Goal: Information Seeking & Learning: Learn about a topic

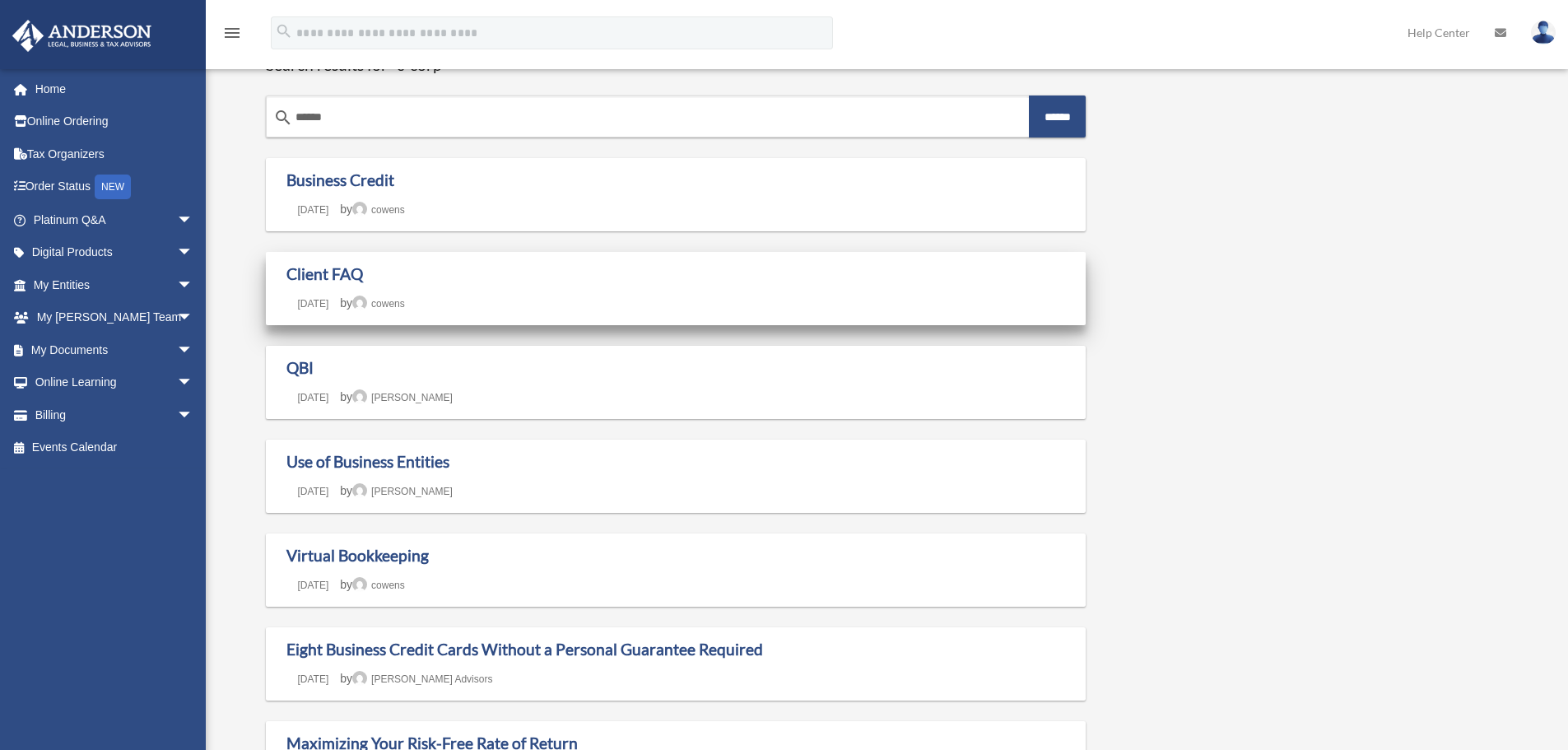
scroll to position [82, 0]
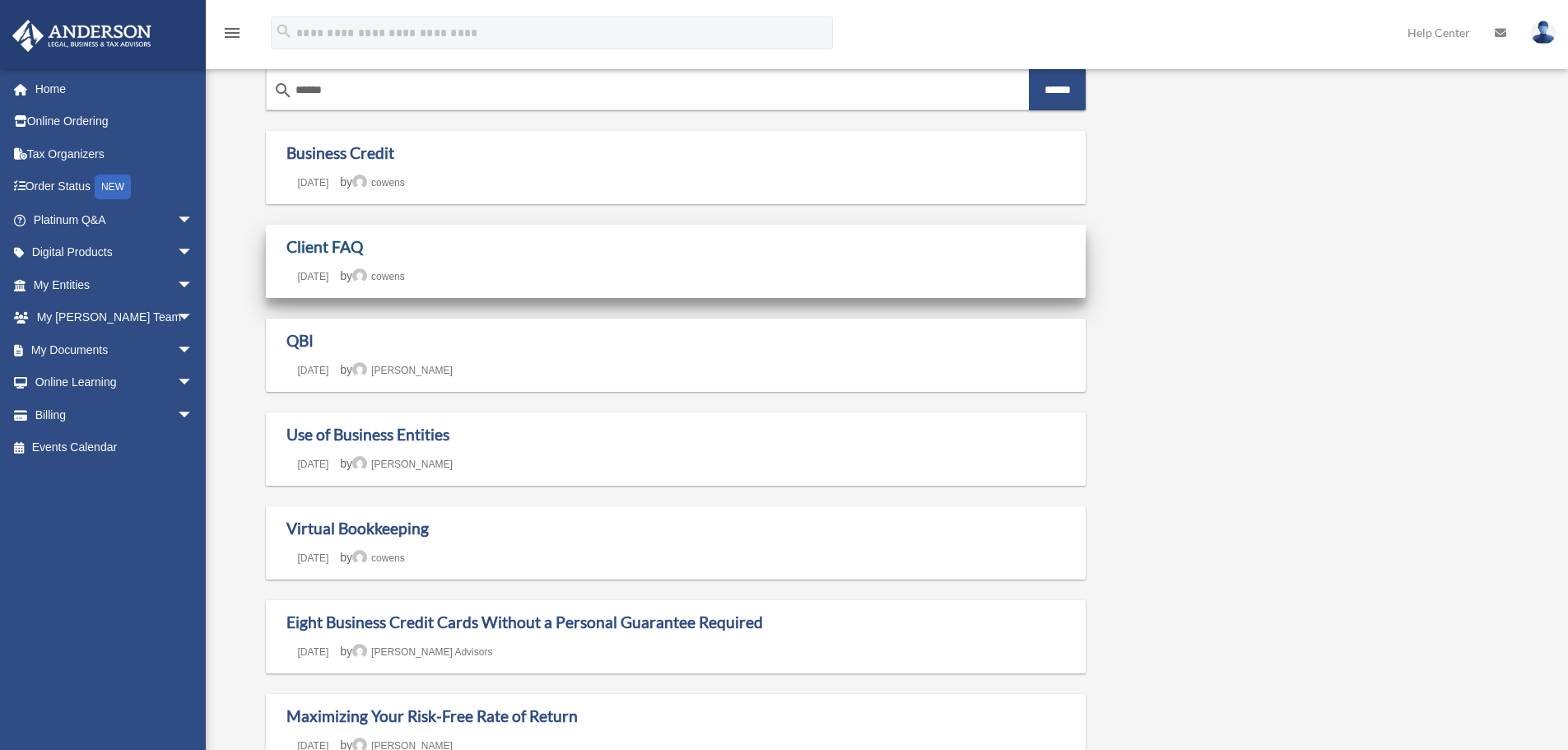
click at [310, 251] on link "Client FAQ" at bounding box center [324, 246] width 76 height 19
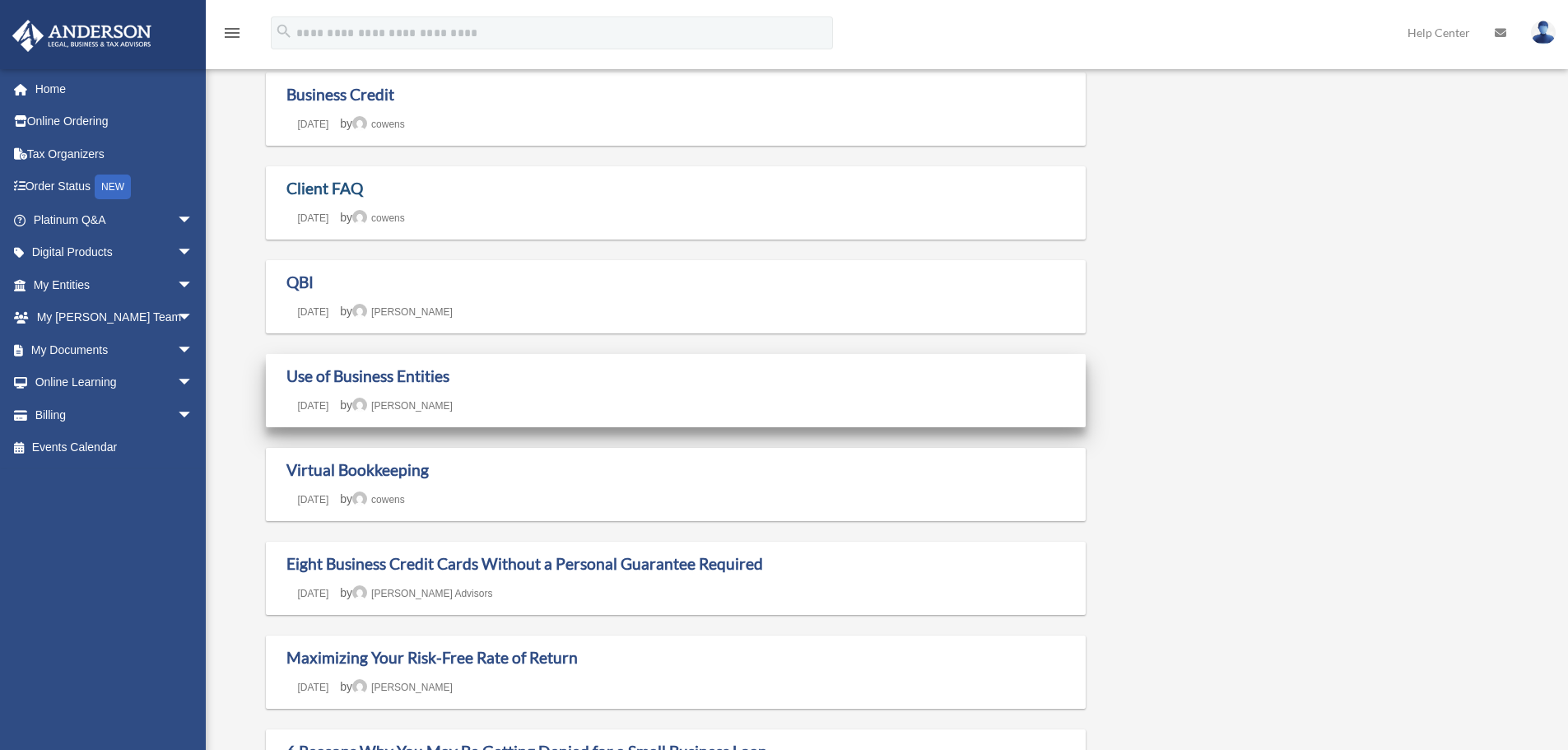
scroll to position [316, 0]
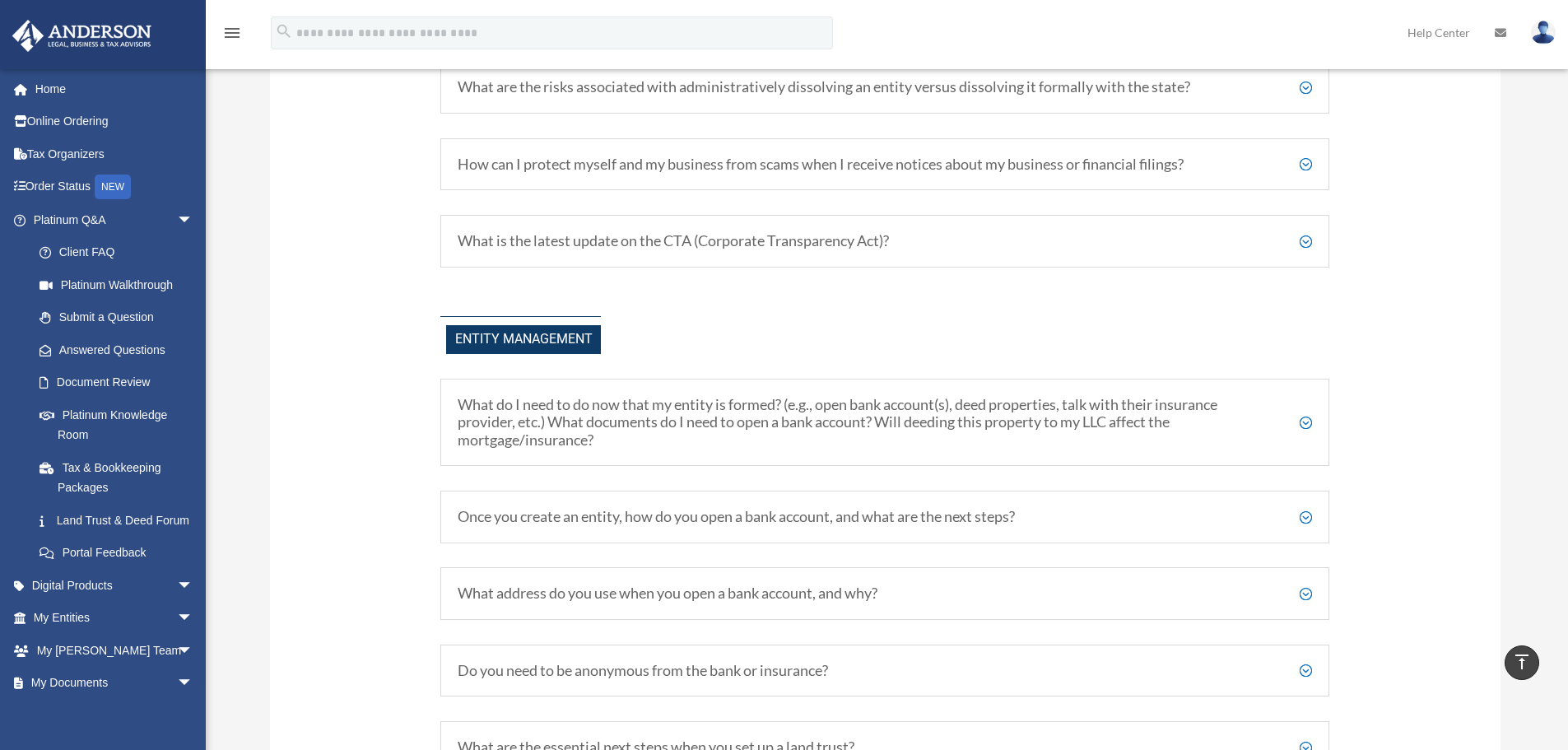
scroll to position [1729, 0]
click at [881, 527] on div "Once you create an entity, how do you open a bank account, and what are the nex…" at bounding box center [885, 517] width 889 height 52
click at [1308, 523] on h5 "Once you create an entity, how do you open a bank account, and what are the nex…" at bounding box center [885, 518] width 854 height 18
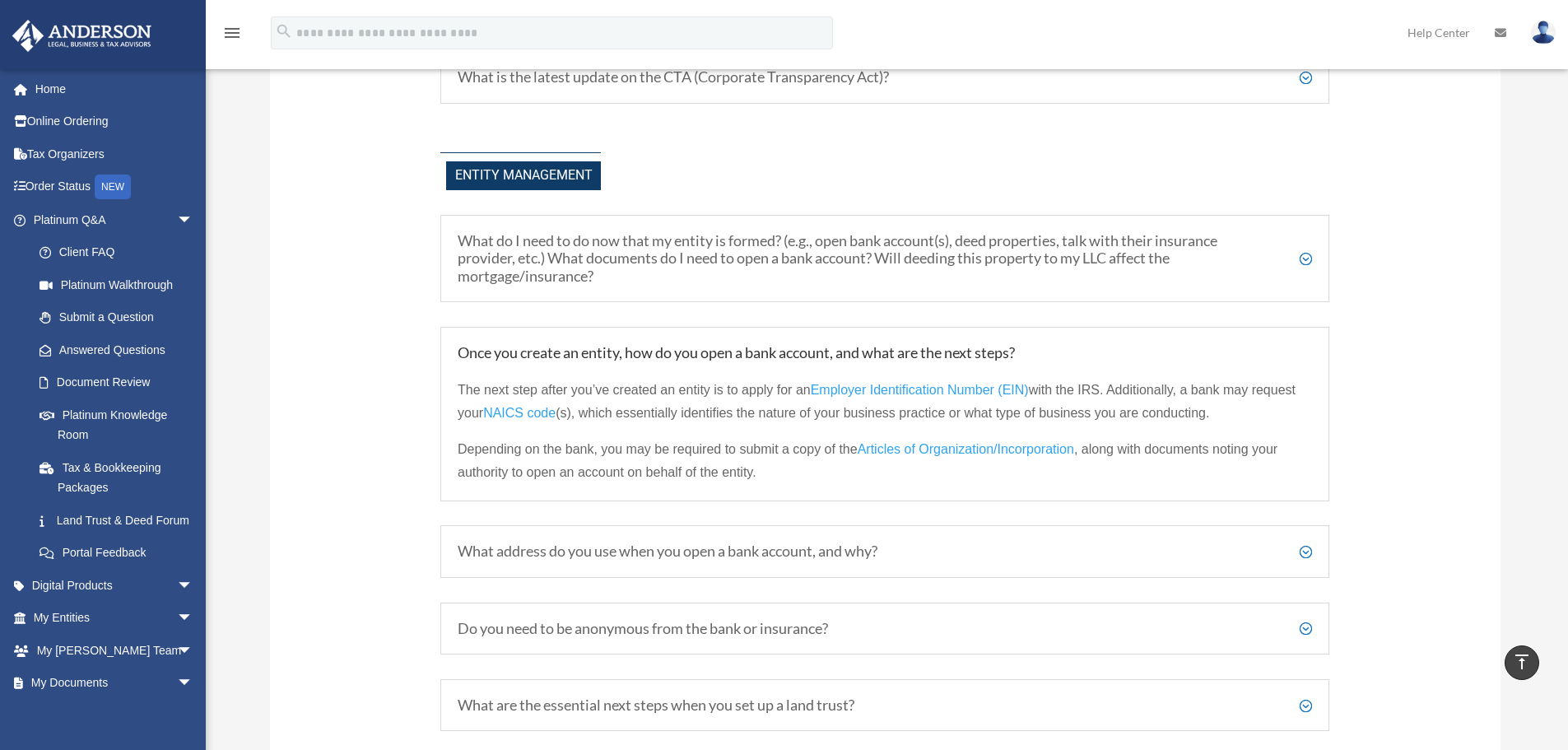
scroll to position [1975, 0]
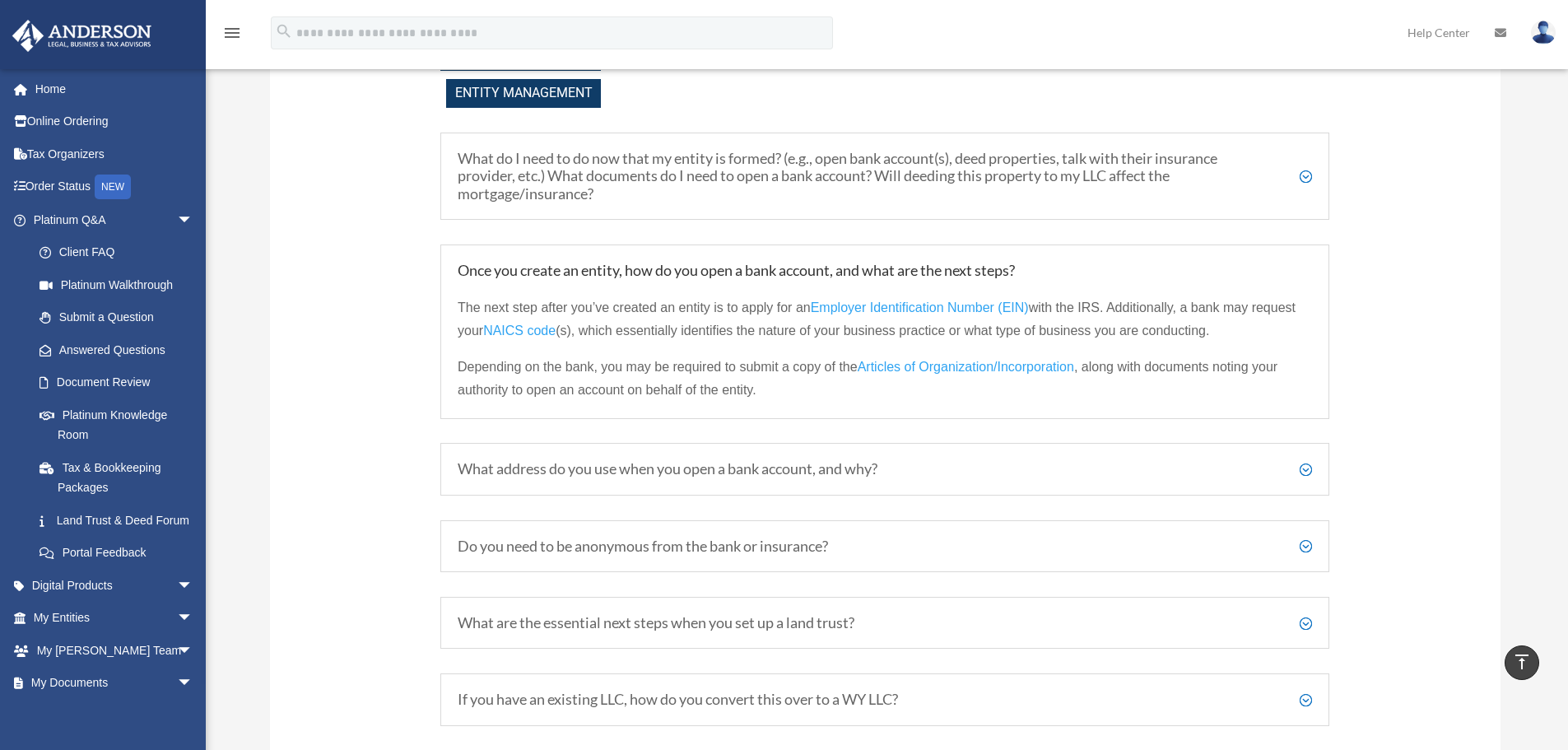
click at [1313, 463] on div "What address do you use when you open a bank account, and why? You can use your…" at bounding box center [885, 468] width 889 height 52
click at [1307, 463] on h5 "What address do you use when you open a bank account, and why?" at bounding box center [885, 469] width 854 height 18
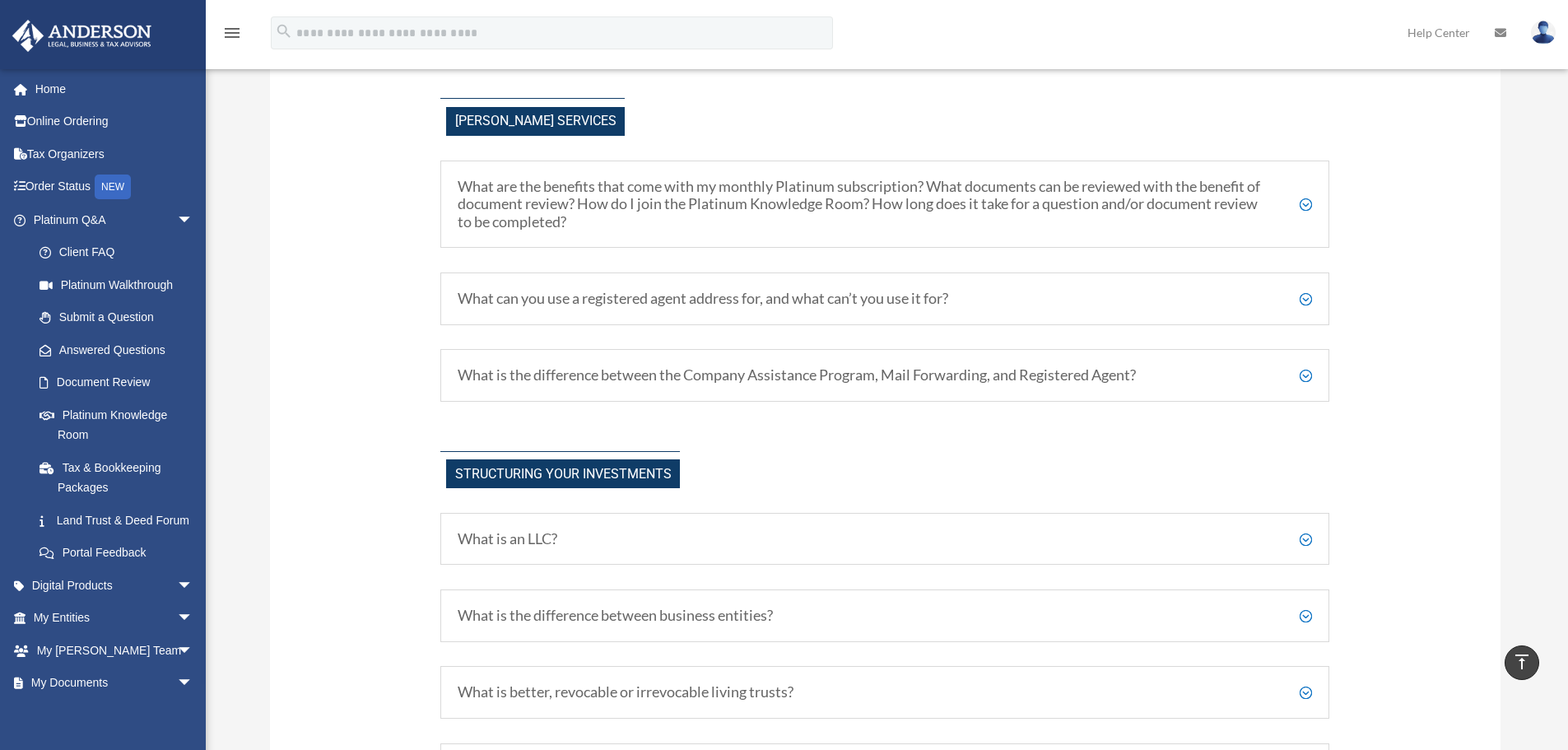
scroll to position [577, 0]
click at [1295, 615] on h5 "What is the difference between business entities?" at bounding box center [885, 617] width 854 height 18
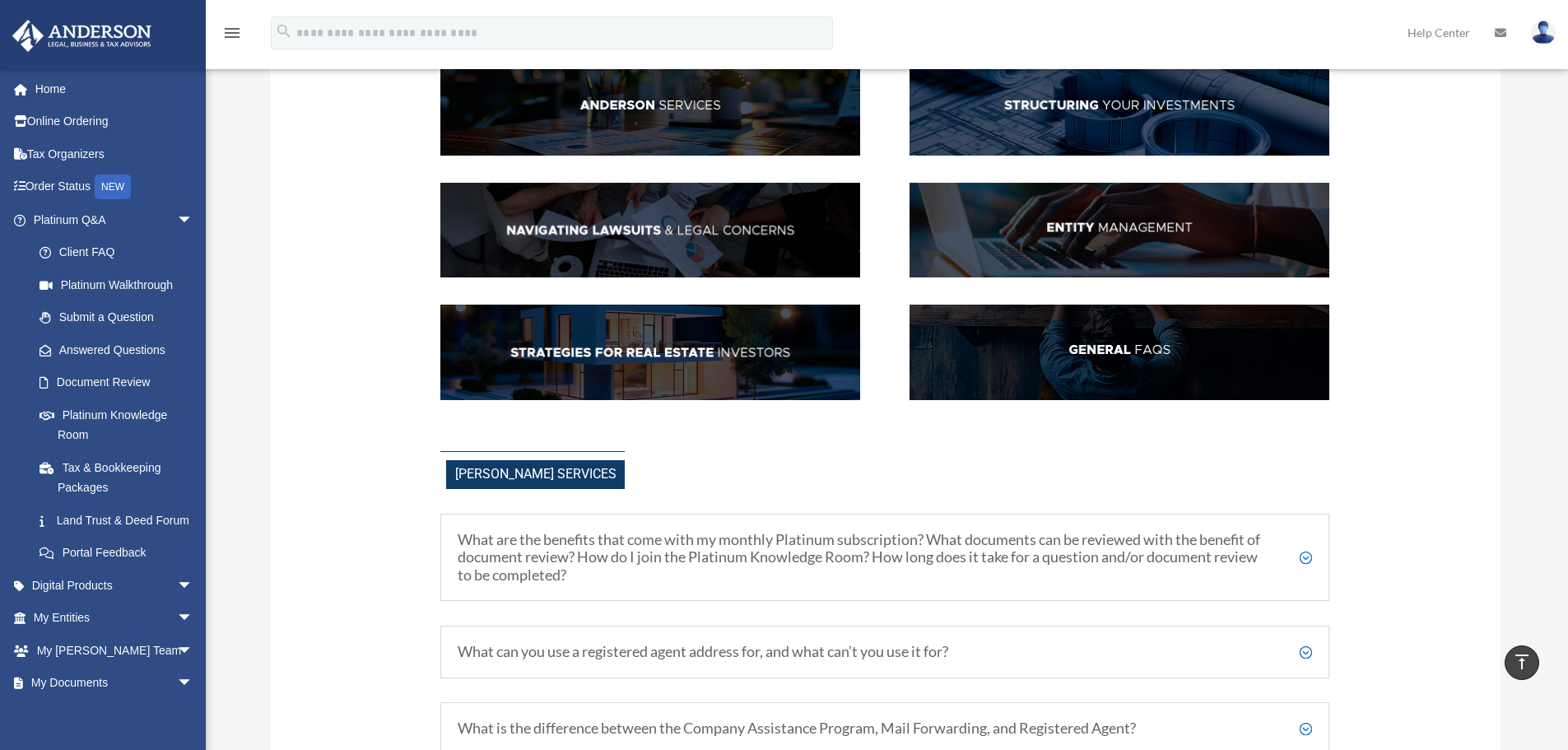
scroll to position [165, 0]
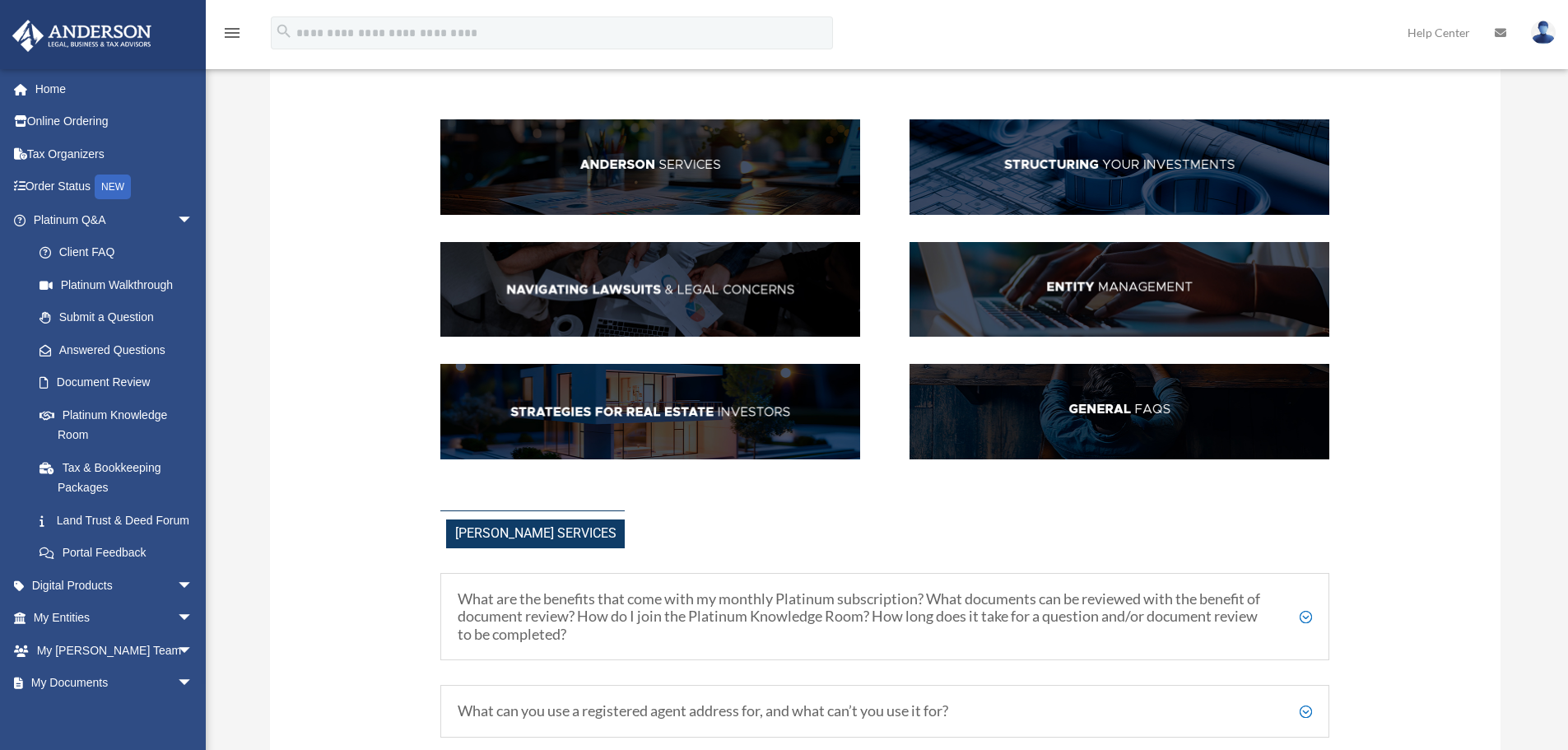
click at [734, 419] on img at bounding box center [651, 411] width 420 height 96
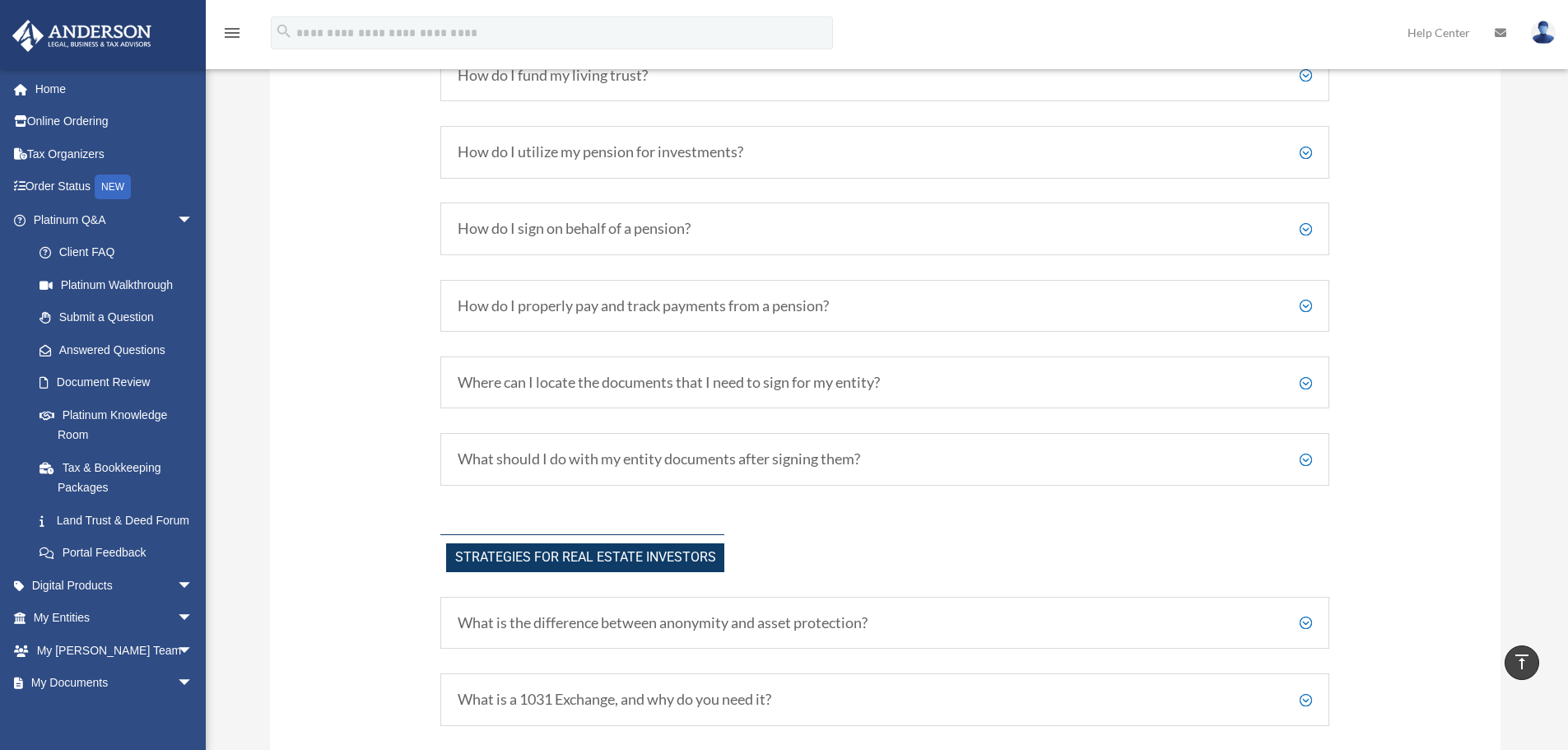
scroll to position [2928, 0]
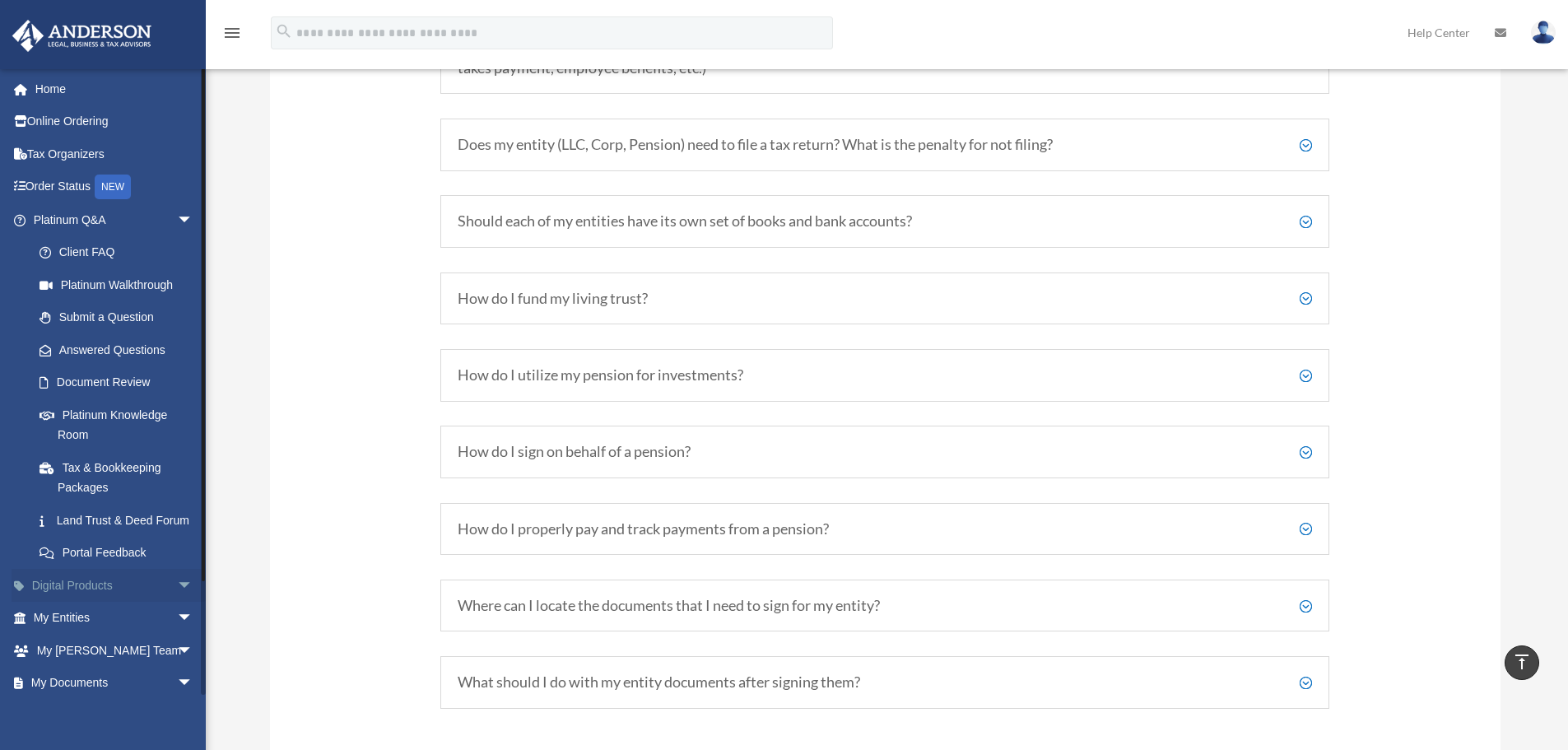
click at [78, 602] on link "Digital Products arrow_drop_down" at bounding box center [115, 584] width 207 height 33
click at [177, 603] on span "arrow_drop_down" at bounding box center [193, 585] width 33 height 34
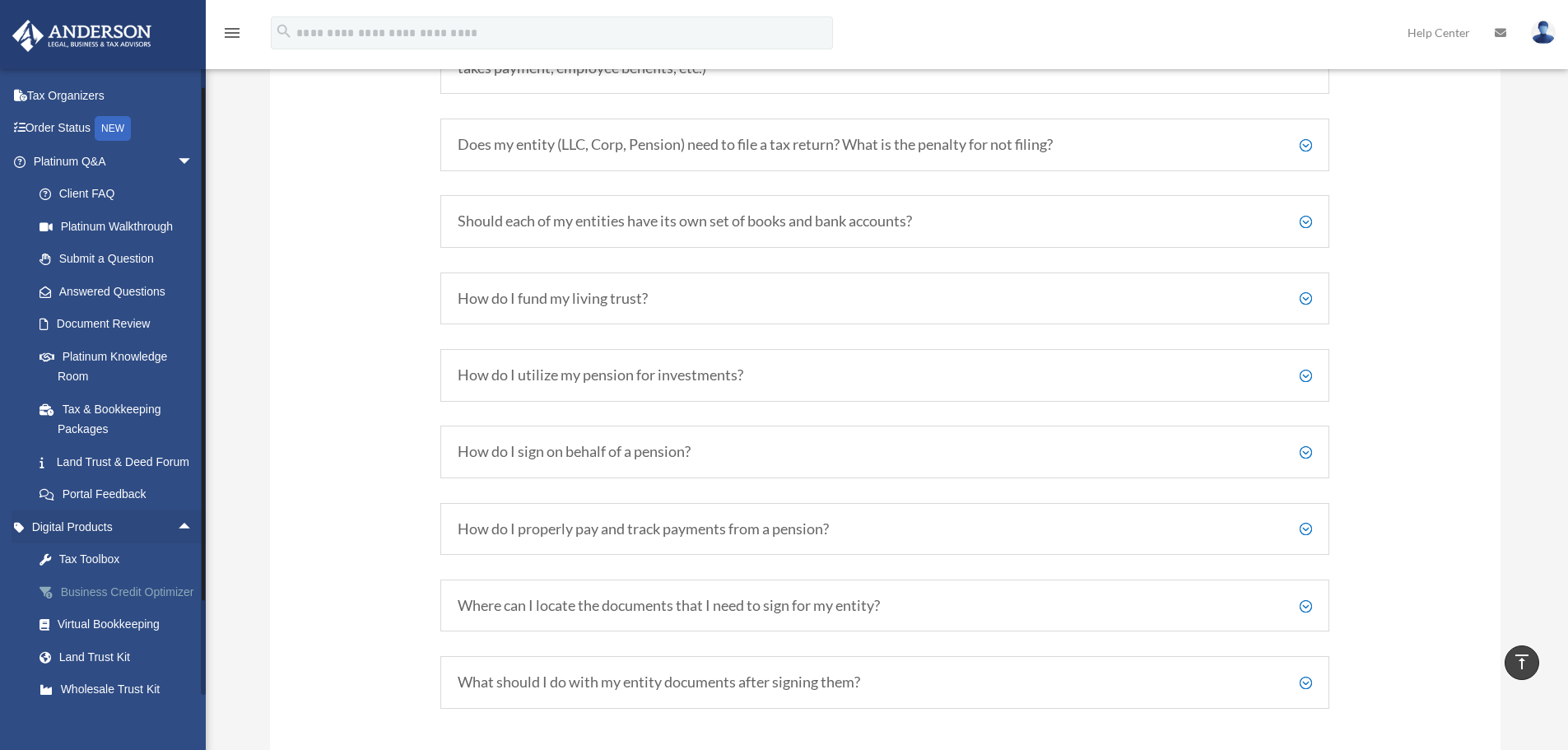
scroll to position [82, 0]
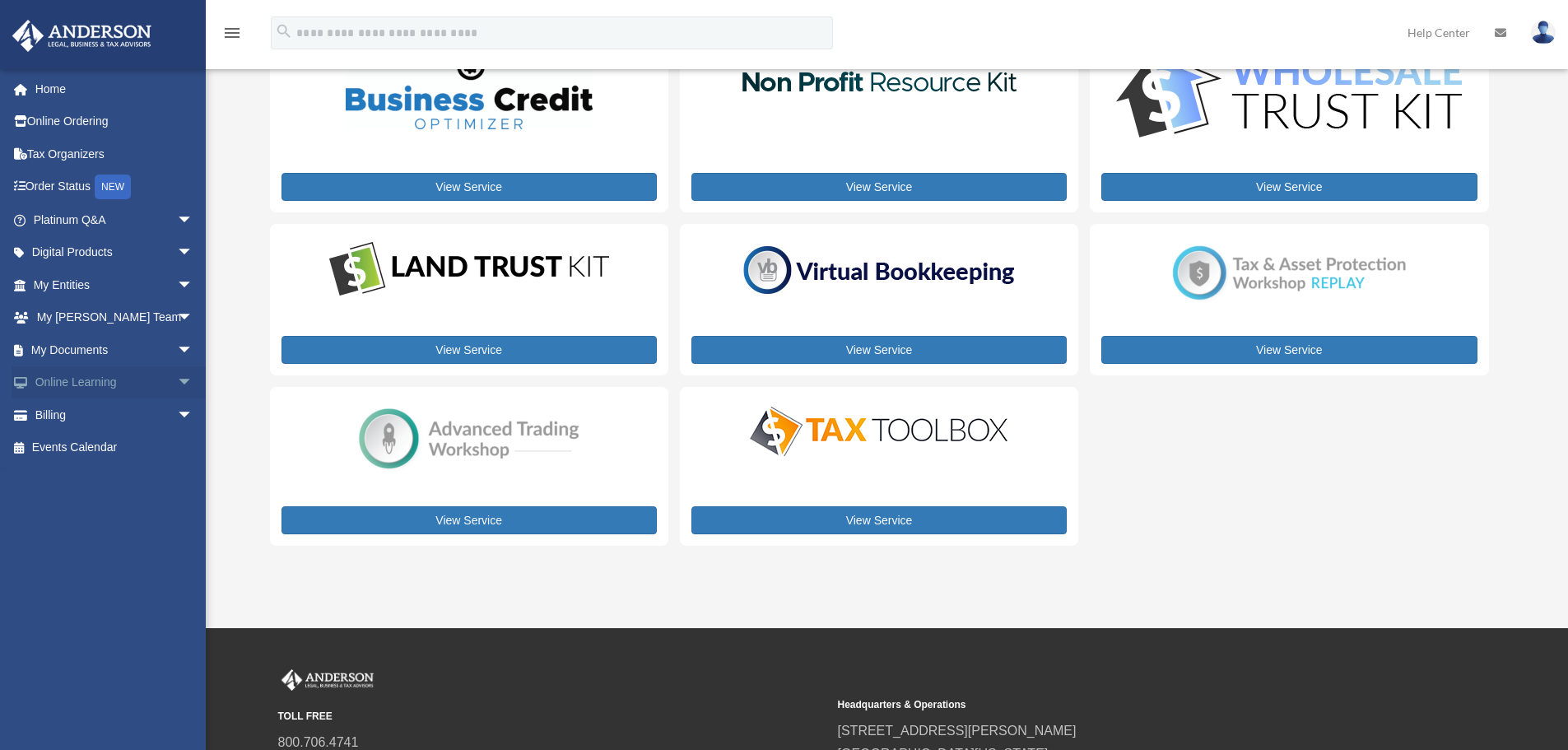
scroll to position [111, 0]
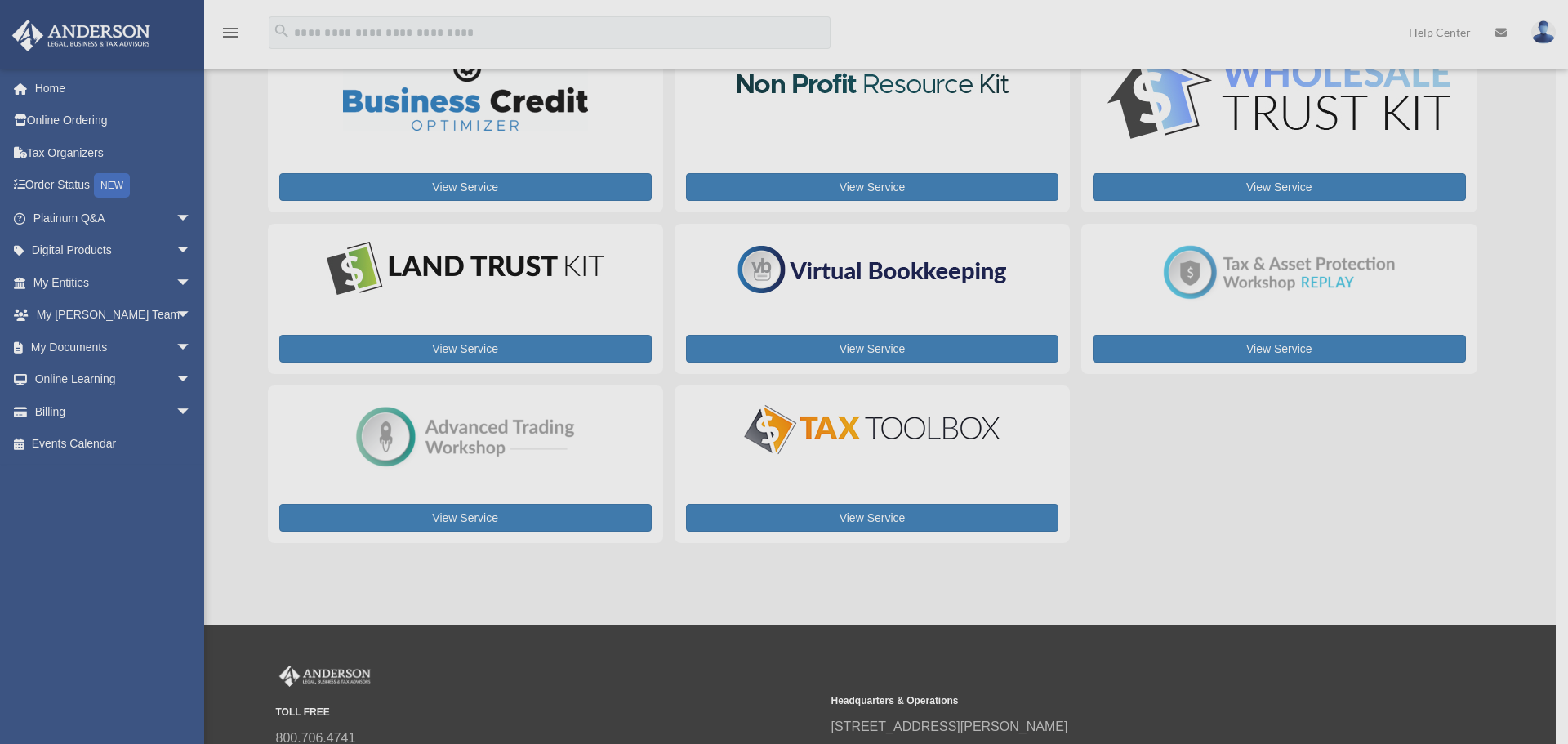
click at [165, 381] on div "x" at bounding box center [784, 372] width 1568 height 744
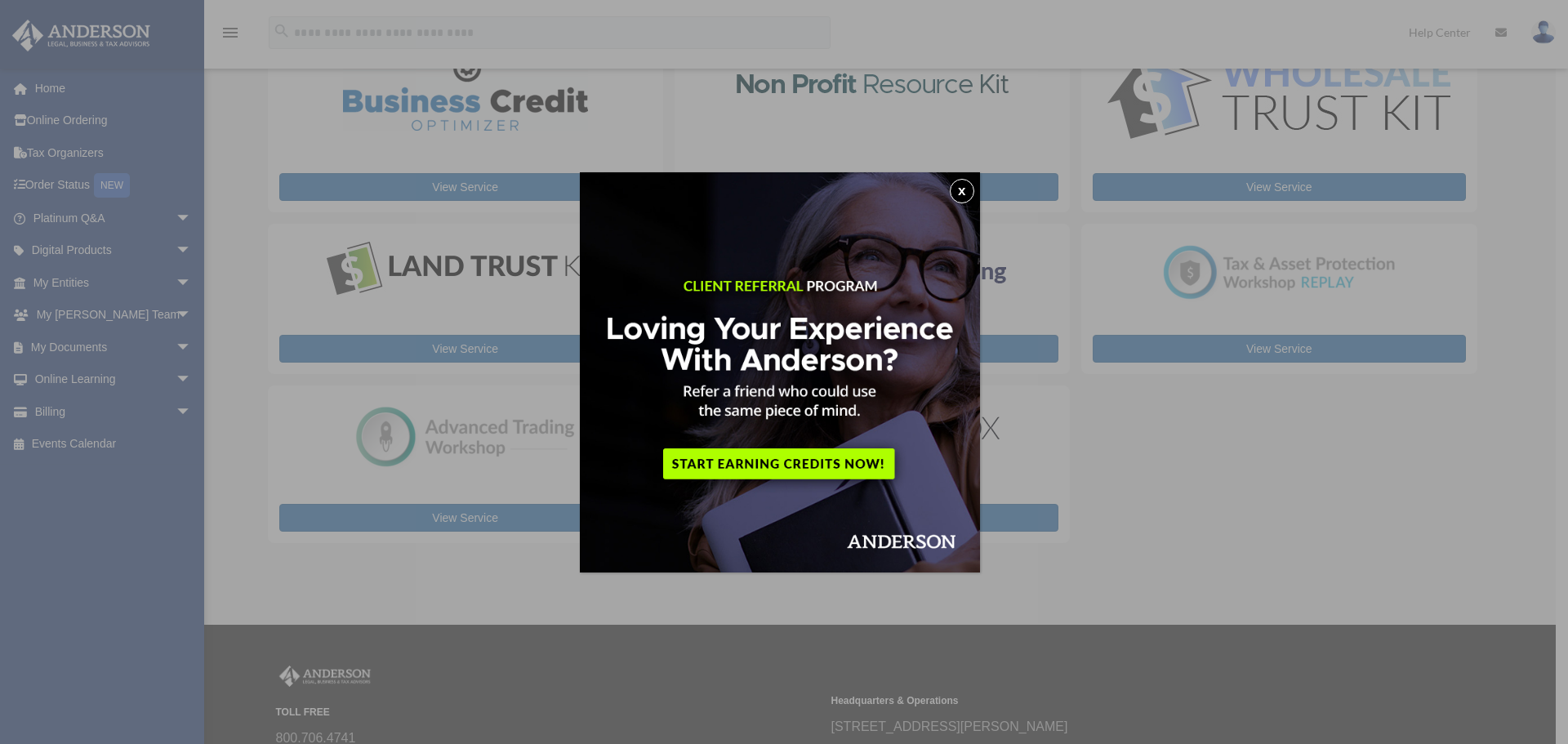
click at [979, 182] on img at bounding box center [780, 372] width 400 height 400
click at [963, 188] on button "x" at bounding box center [961, 190] width 25 height 25
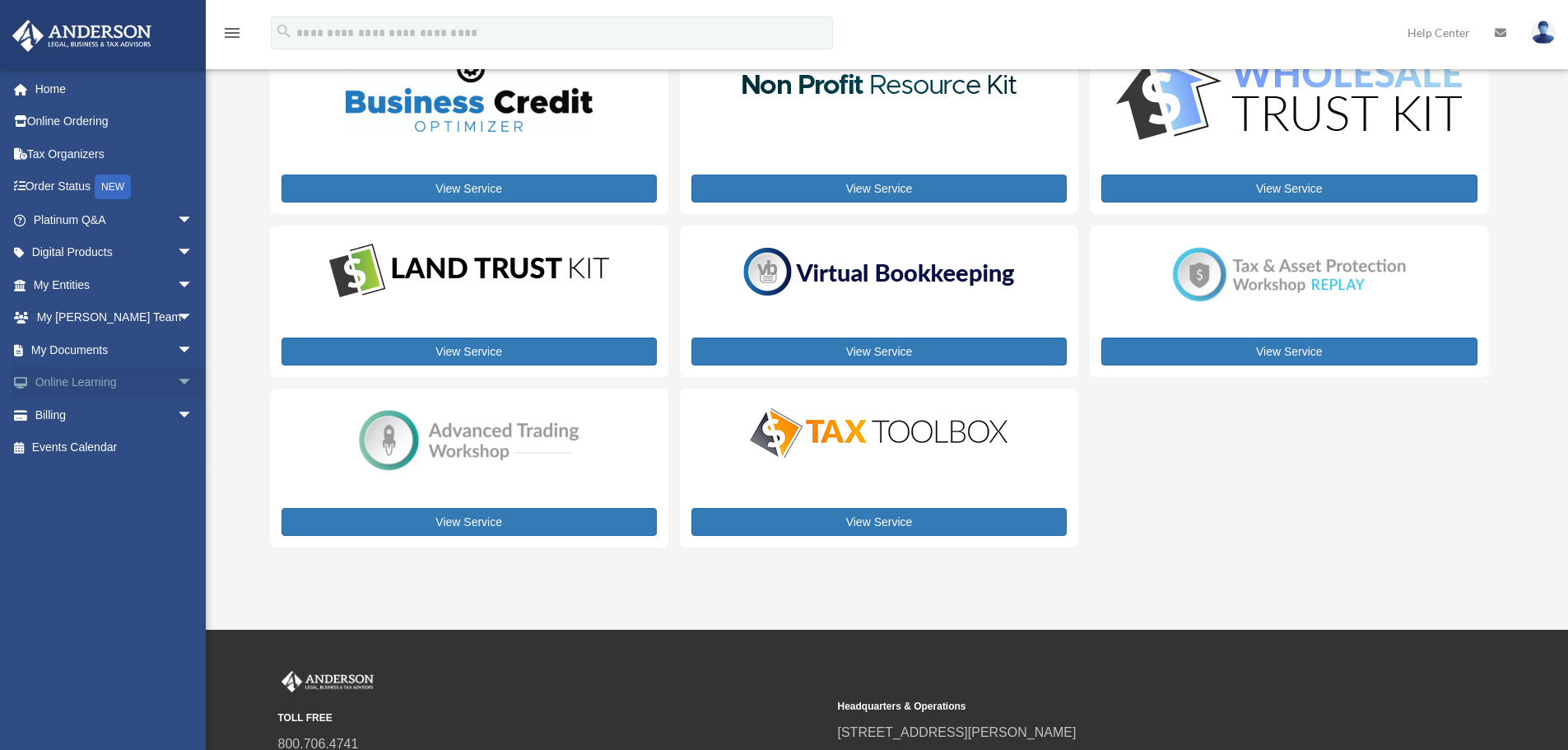
click at [177, 375] on span "arrow_drop_down" at bounding box center [193, 383] width 33 height 34
click at [107, 442] on link "Video Training" at bounding box center [120, 447] width 195 height 33
click at [98, 415] on link "Courses" at bounding box center [120, 414] width 195 height 33
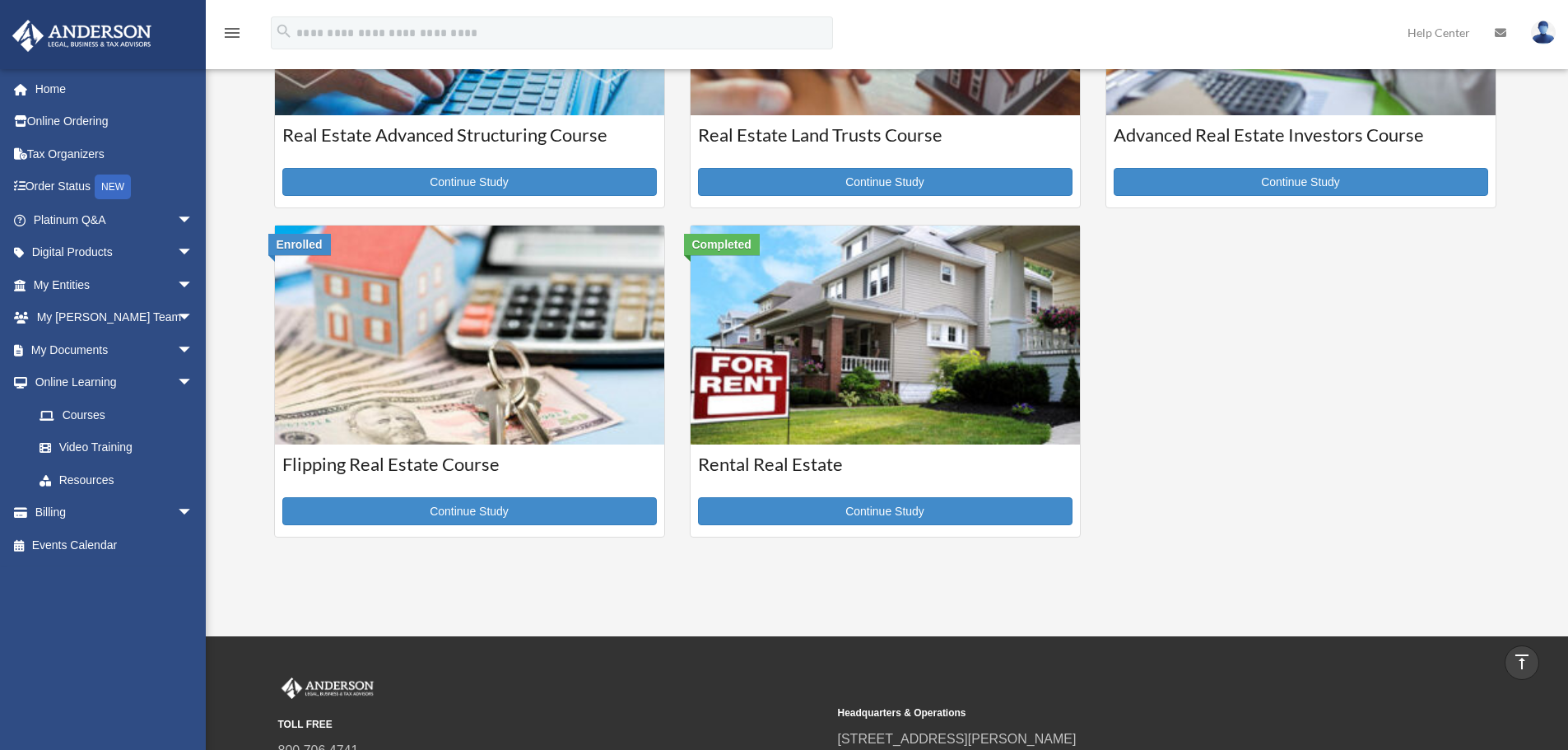
scroll to position [576, 0]
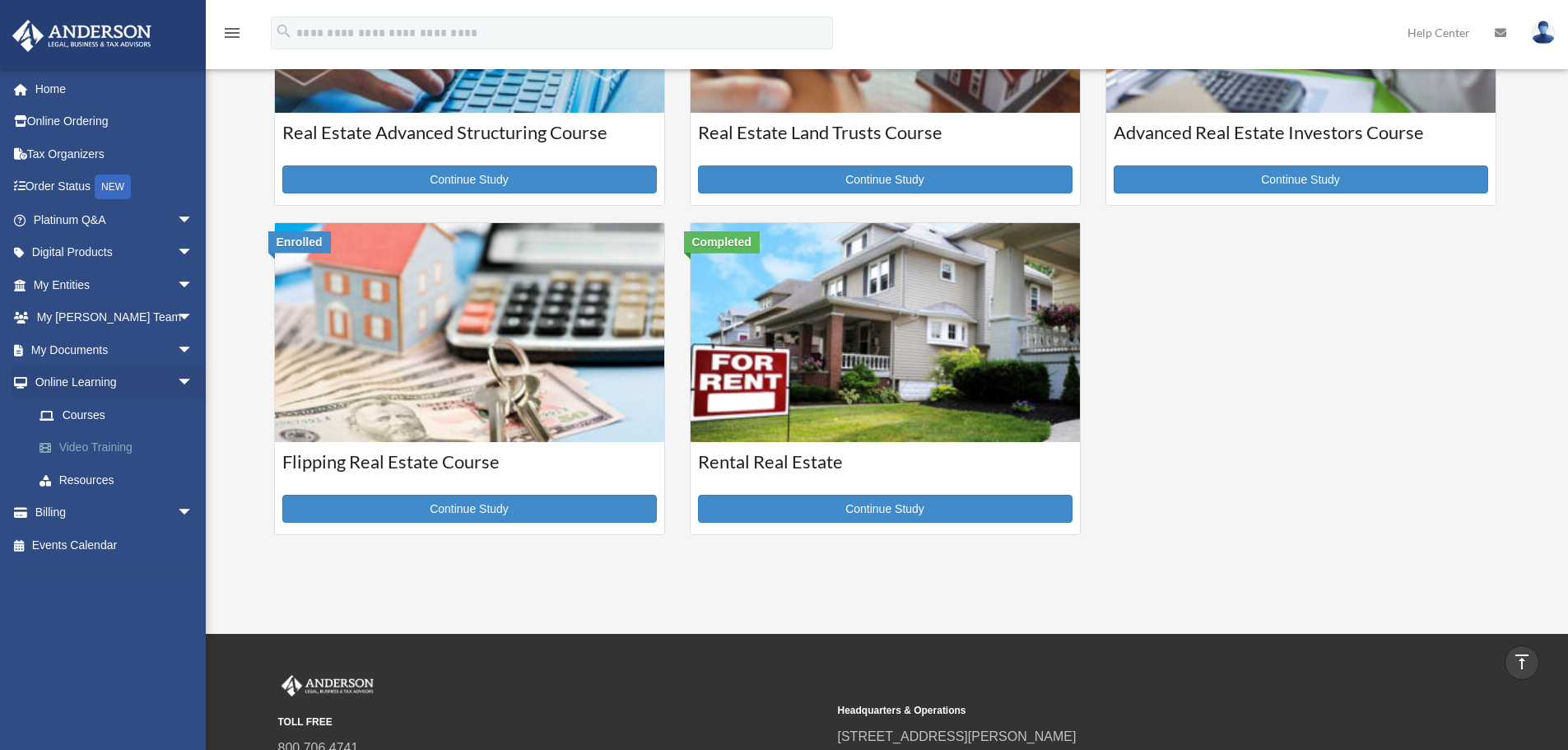
click at [105, 451] on link "Video Training" at bounding box center [120, 447] width 195 height 33
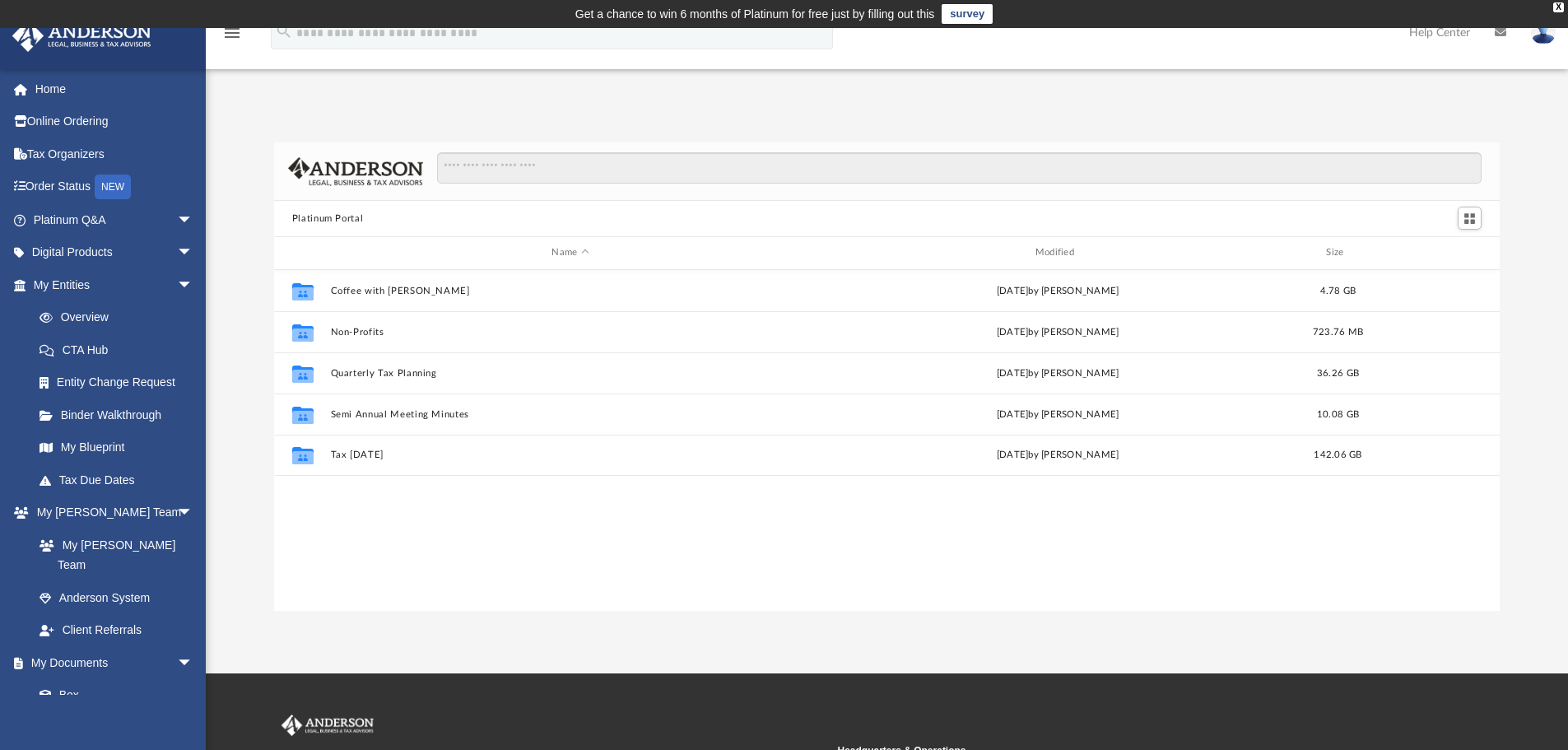
scroll to position [362, 1213]
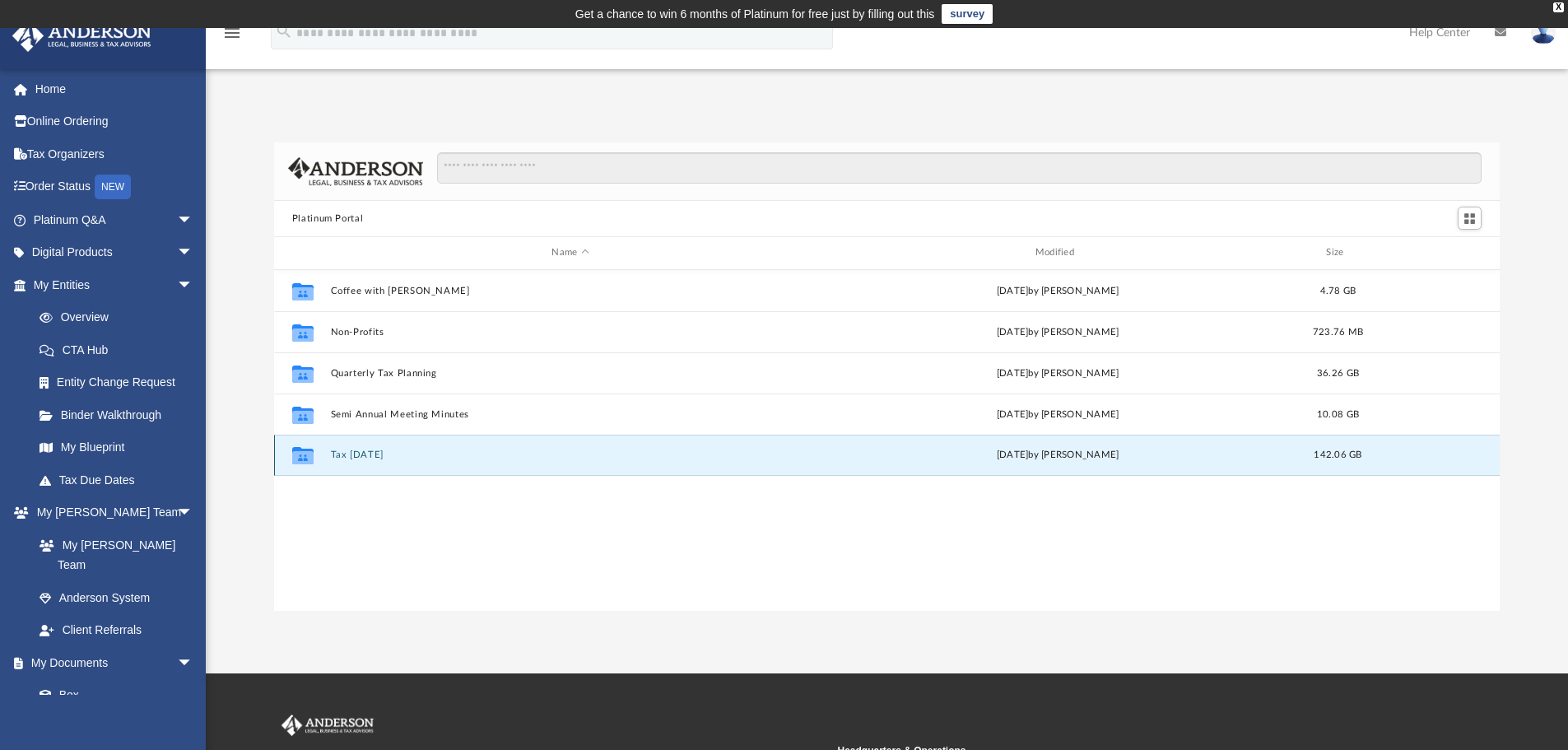
click at [372, 452] on button "Tax [DATE]" at bounding box center [569, 455] width 479 height 11
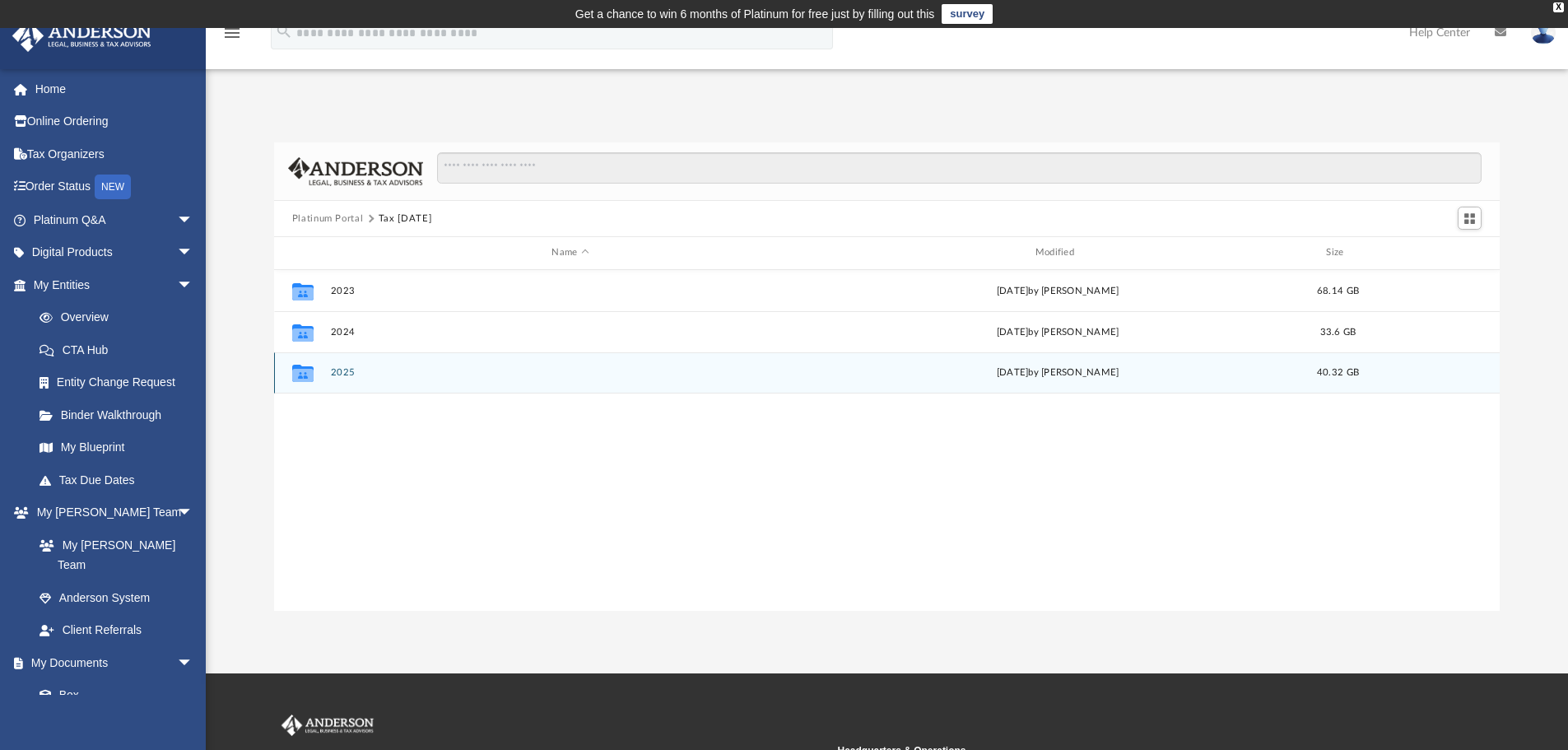
click at [345, 379] on div "Collaborated Folder 2025 [DATE] by [PERSON_NAME] 40.32 GB" at bounding box center [887, 373] width 1227 height 42
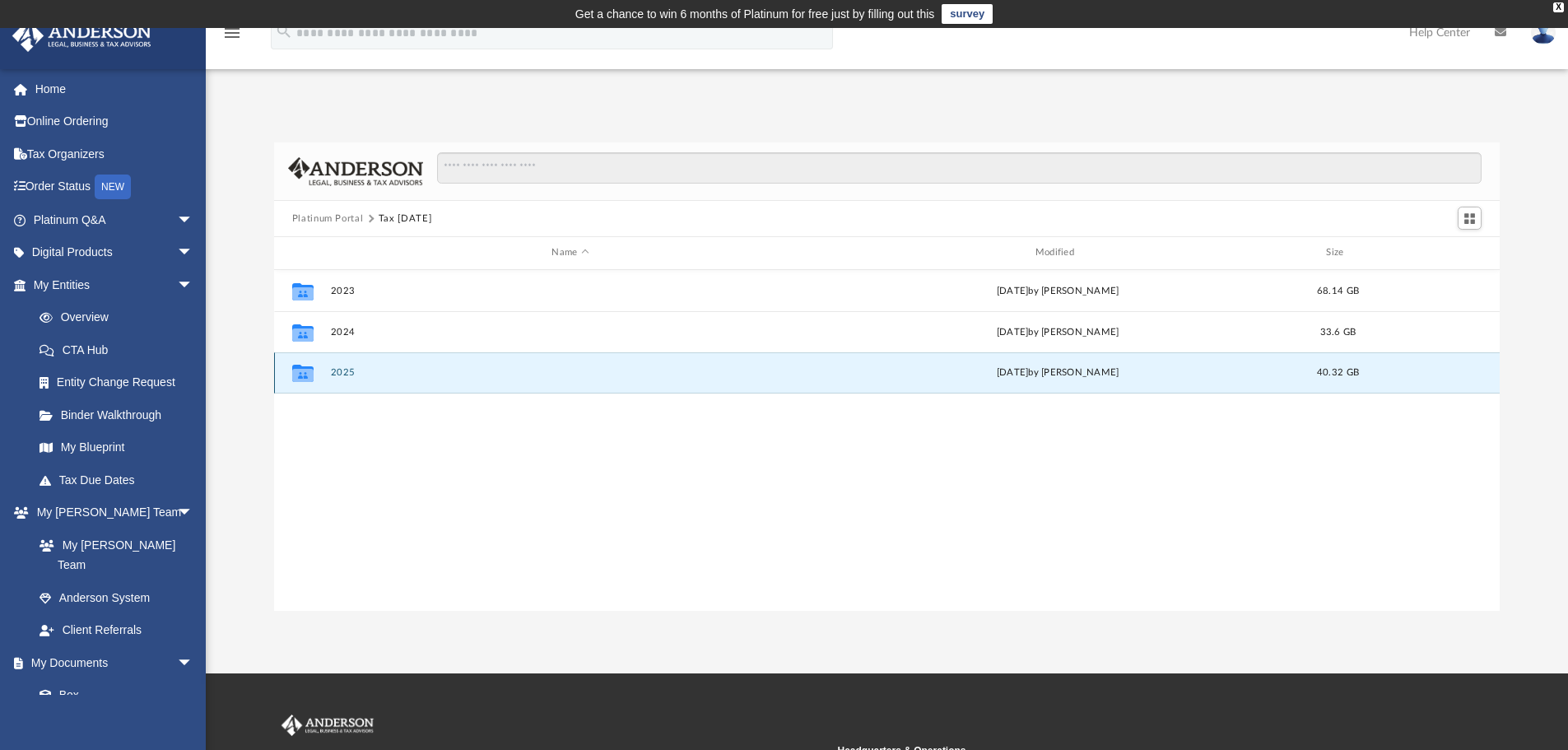
click at [342, 368] on button "2025" at bounding box center [569, 372] width 479 height 11
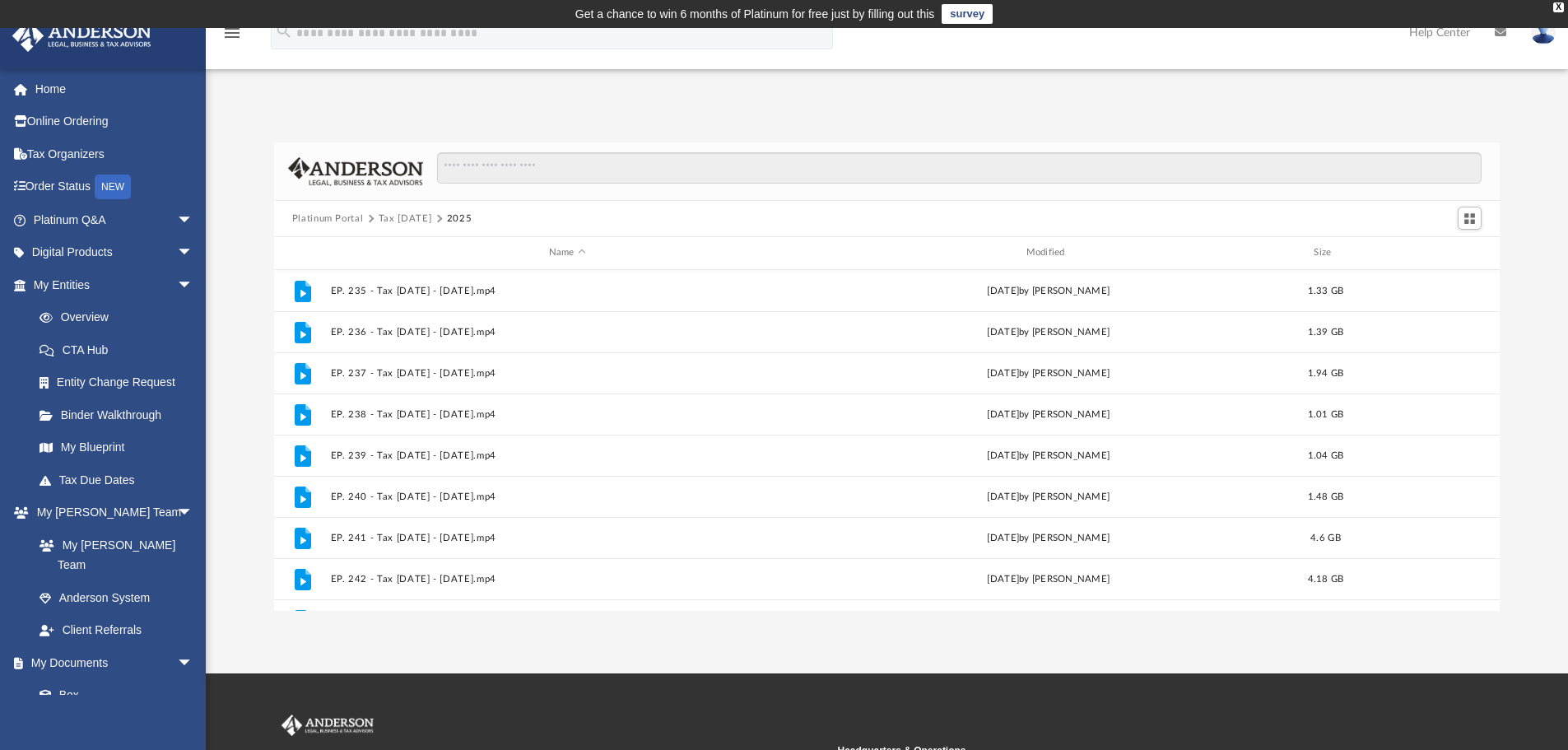
click at [327, 226] on div "Platinum Portal Tax [DATE] 2025" at bounding box center [887, 218] width 1227 height 37
click at [326, 224] on button "Platinum Portal" at bounding box center [328, 218] width 71 height 15
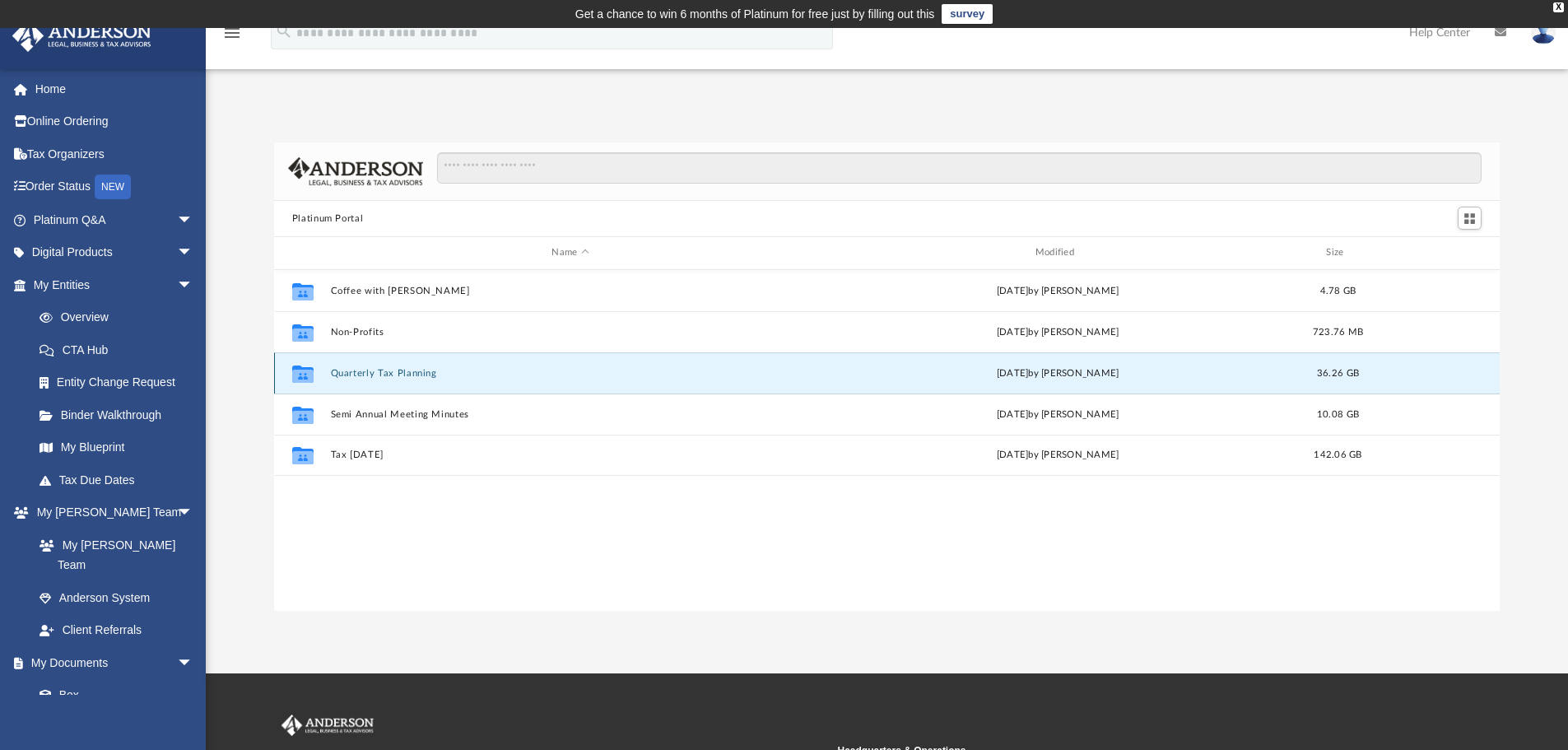
click at [355, 373] on button "Quarterly Tax Planning" at bounding box center [569, 373] width 479 height 11
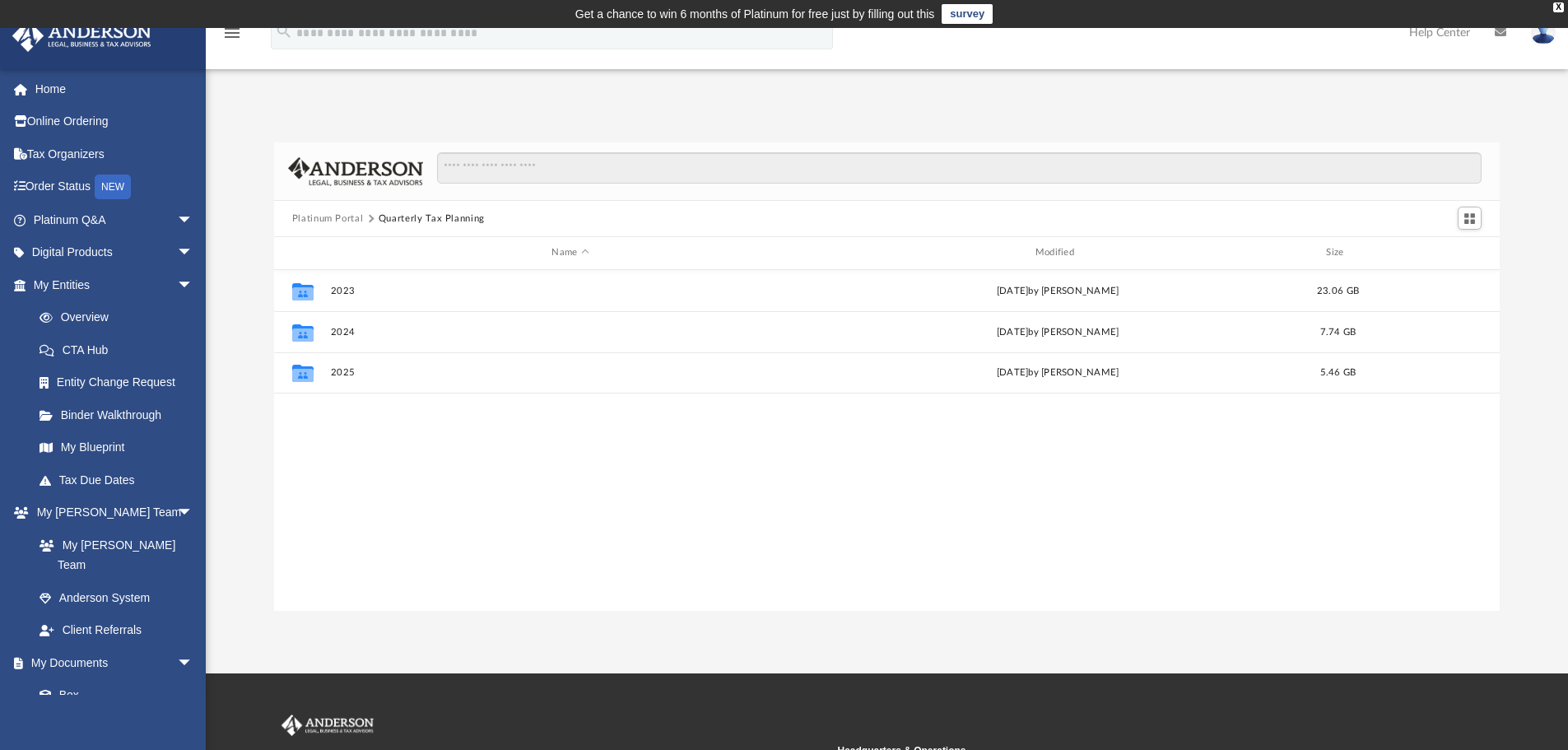
click at [332, 211] on button "Platinum Portal" at bounding box center [328, 218] width 71 height 15
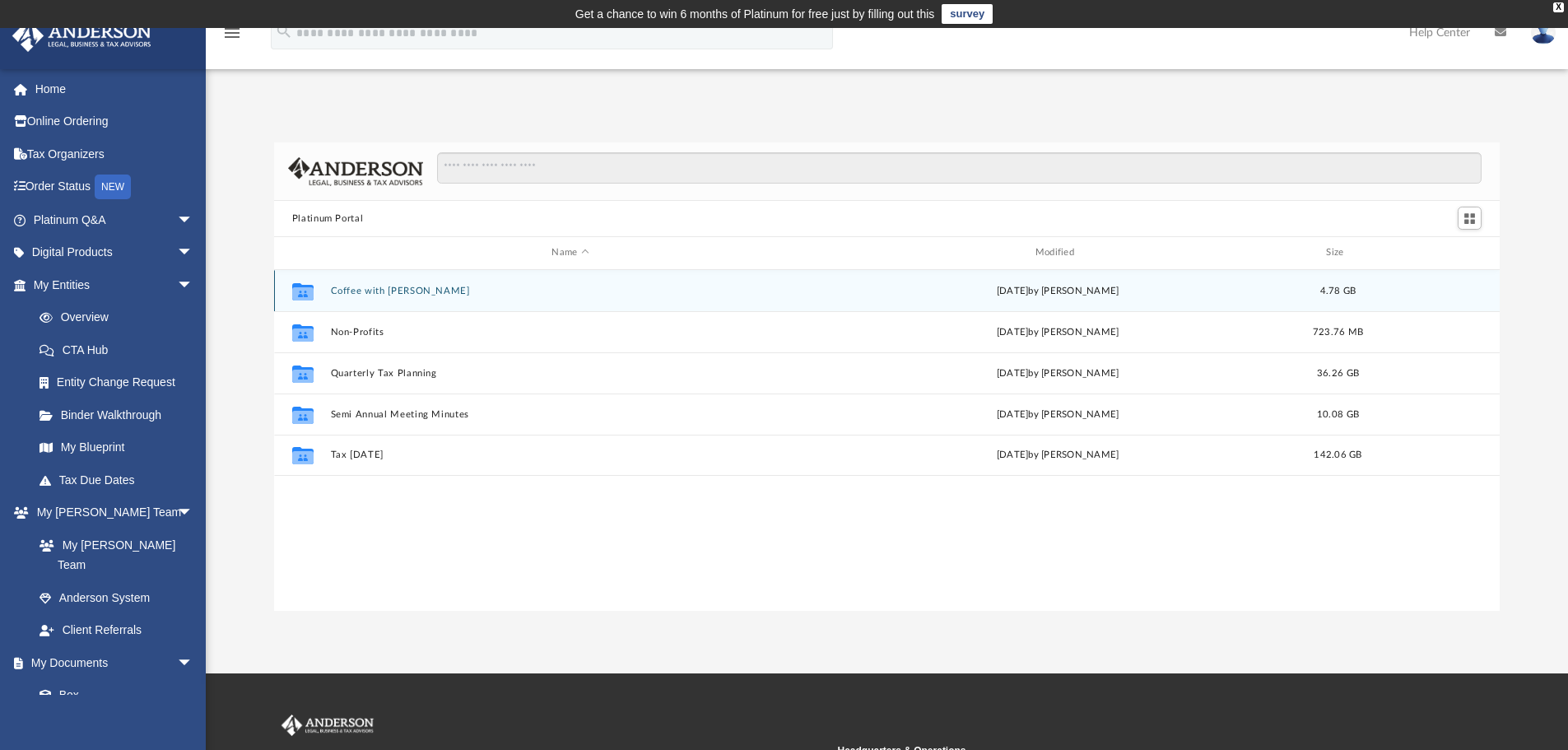
click at [359, 291] on button "Coffee with [PERSON_NAME]" at bounding box center [569, 291] width 479 height 11
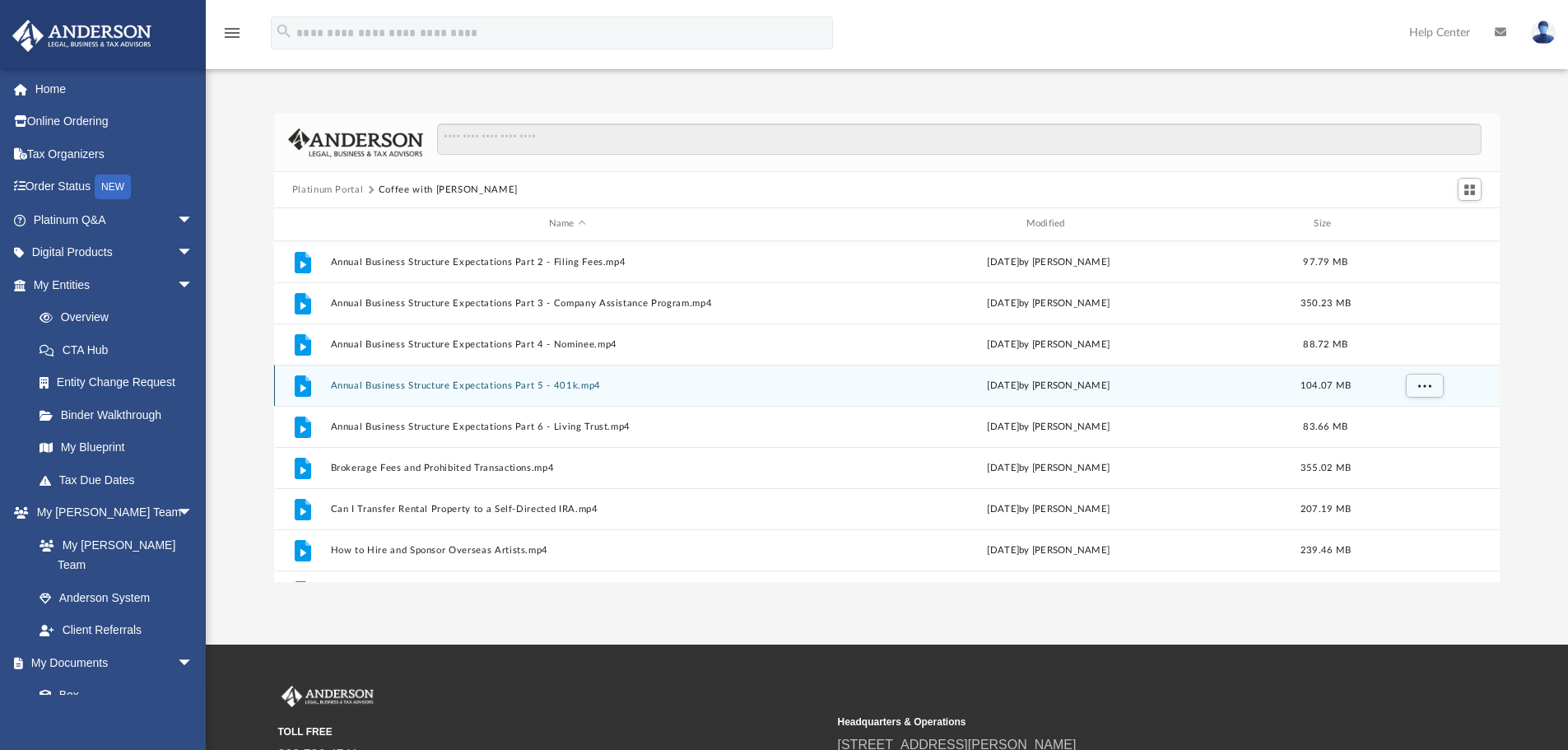
scroll to position [0, 0]
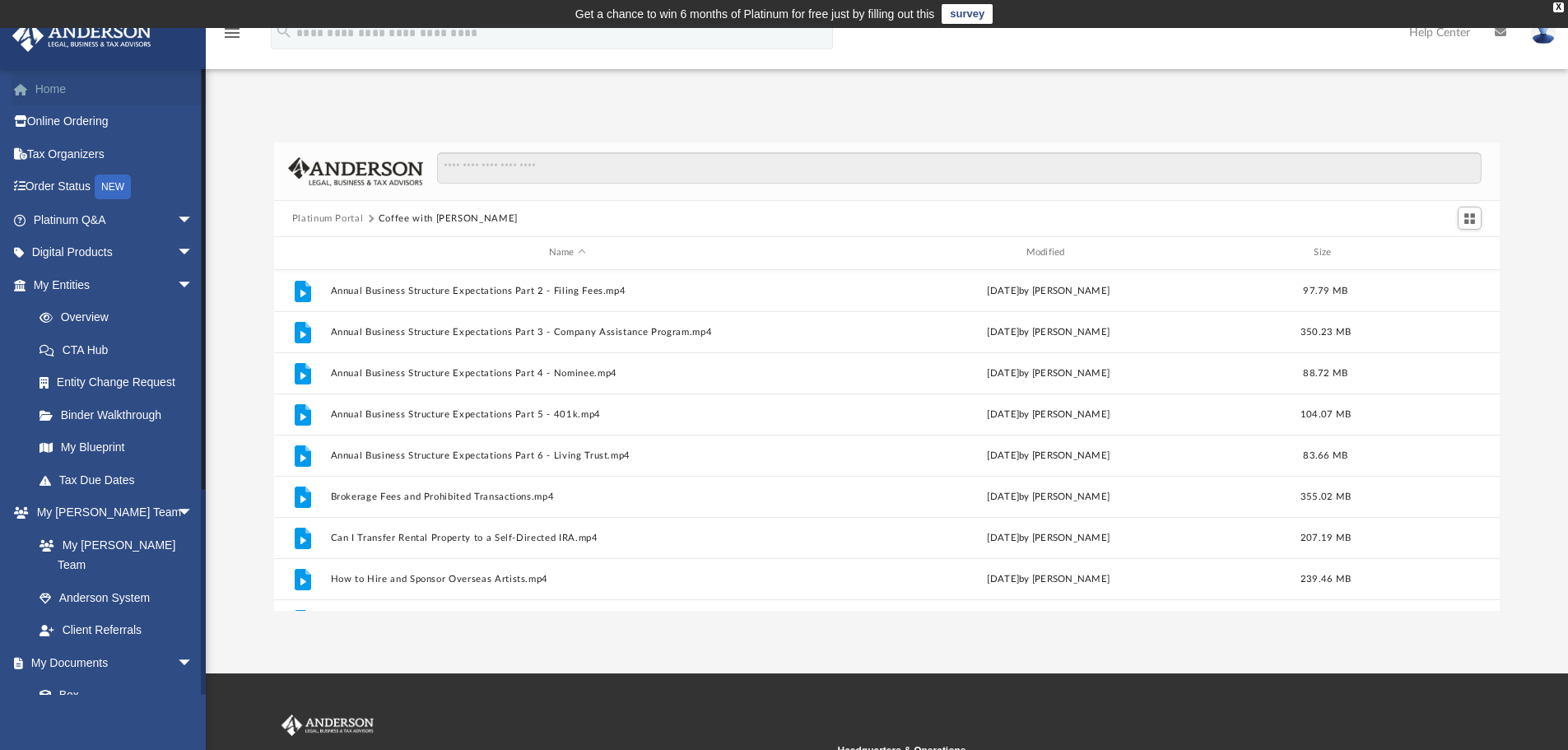
click at [51, 91] on link "Home" at bounding box center [115, 88] width 207 height 33
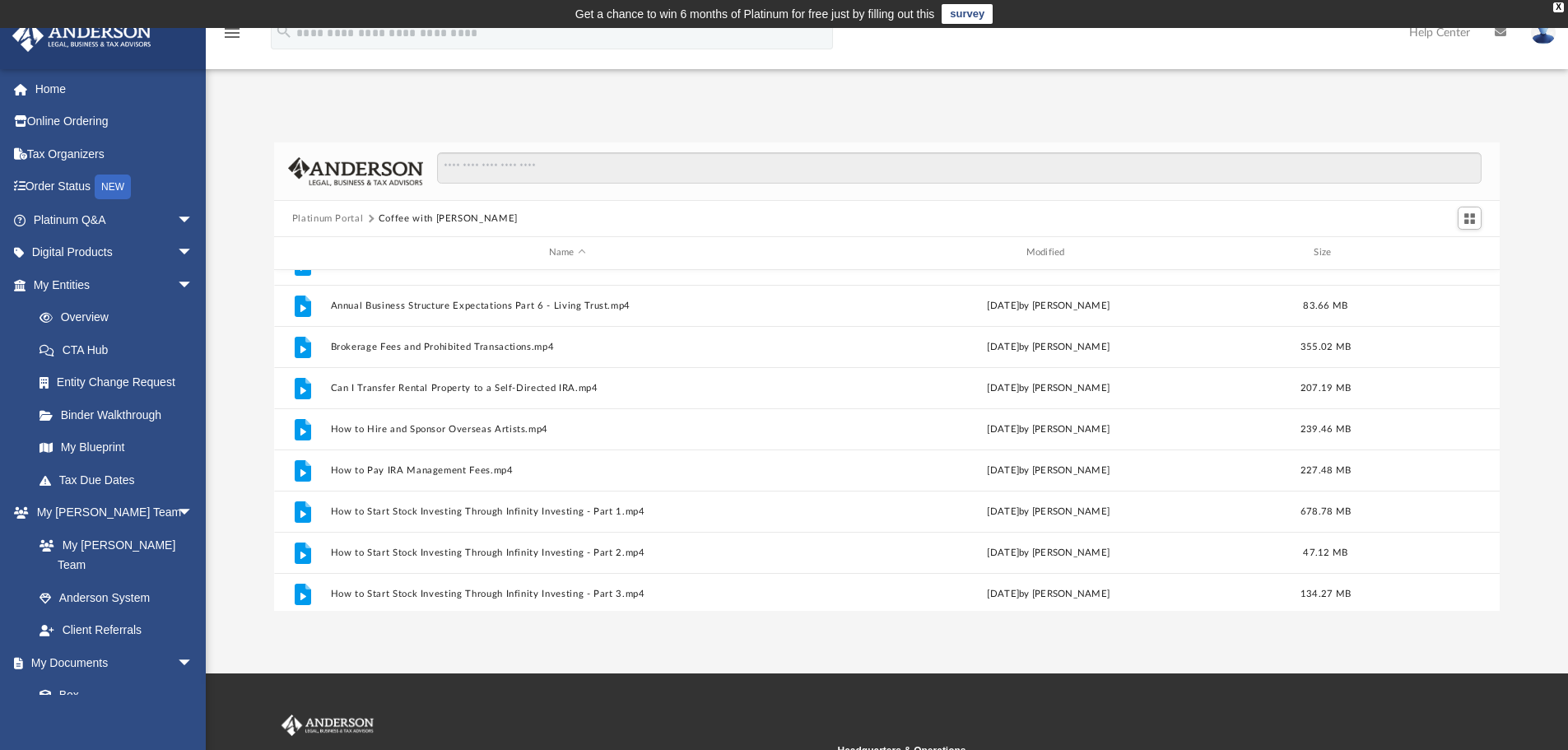
scroll to position [165, 0]
